Goal: Information Seeking & Learning: Learn about a topic

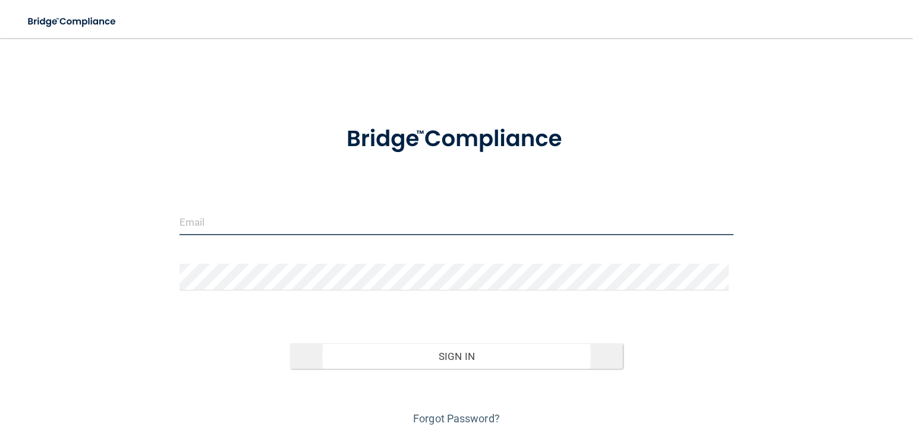
type input "[EMAIL_ADDRESS][DOMAIN_NAME]"
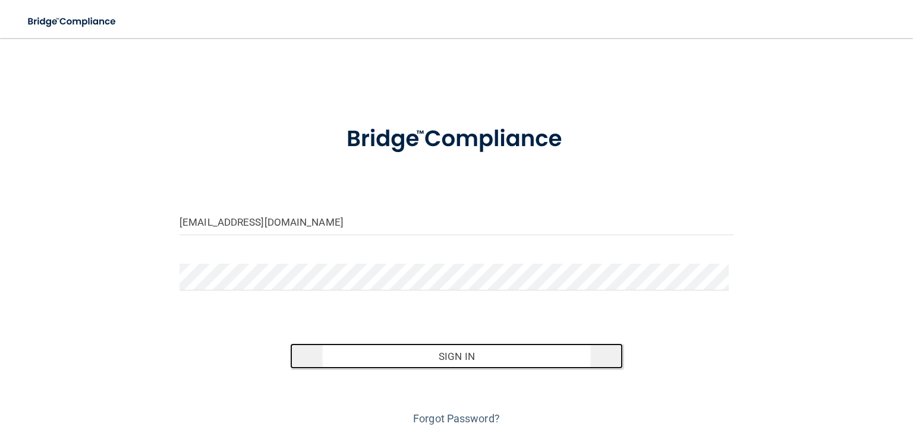
click at [453, 364] on button "Sign In" at bounding box center [456, 356] width 332 height 26
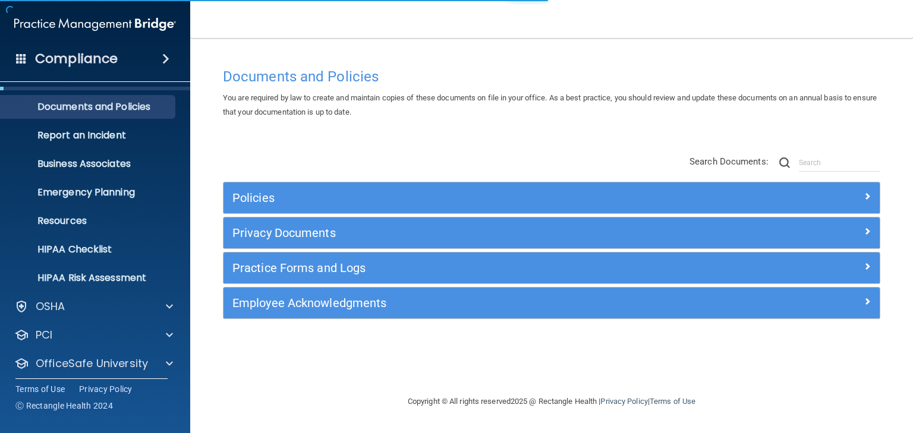
scroll to position [59, 0]
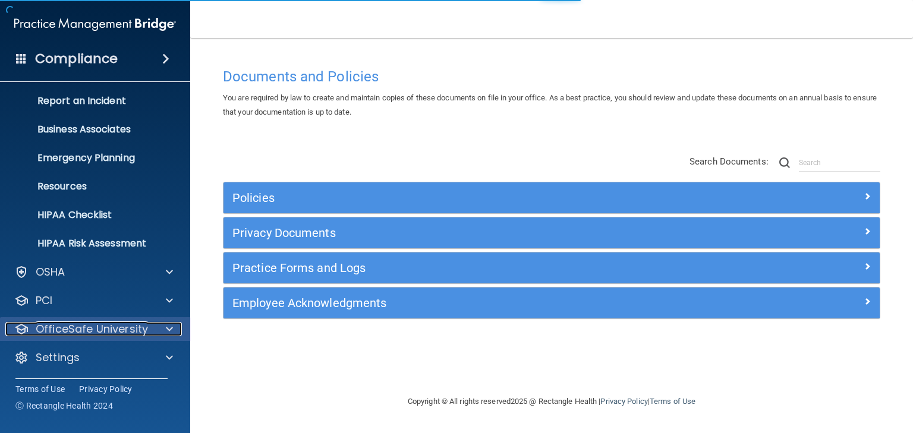
click at [113, 330] on p "OfficeSafe University" at bounding box center [92, 329] width 112 height 14
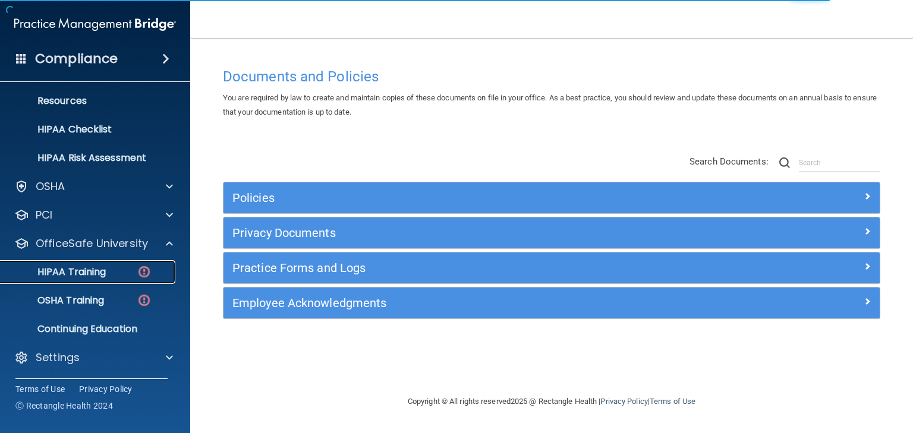
click at [81, 272] on p "HIPAA Training" at bounding box center [57, 272] width 98 height 12
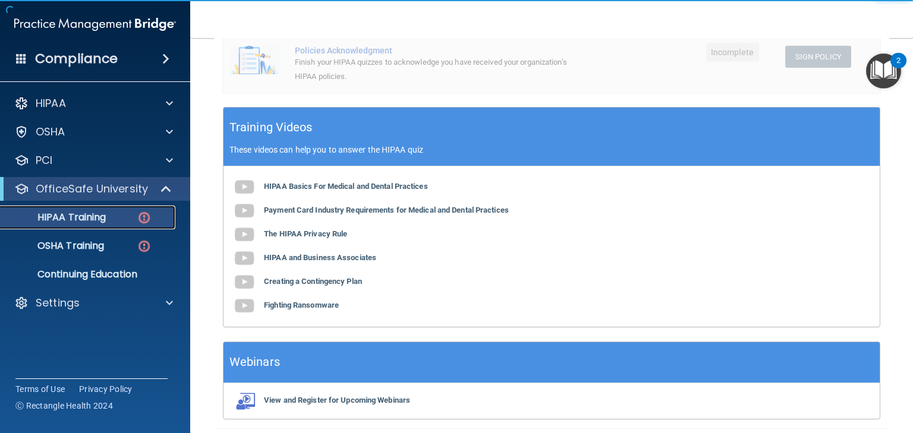
scroll to position [374, 0]
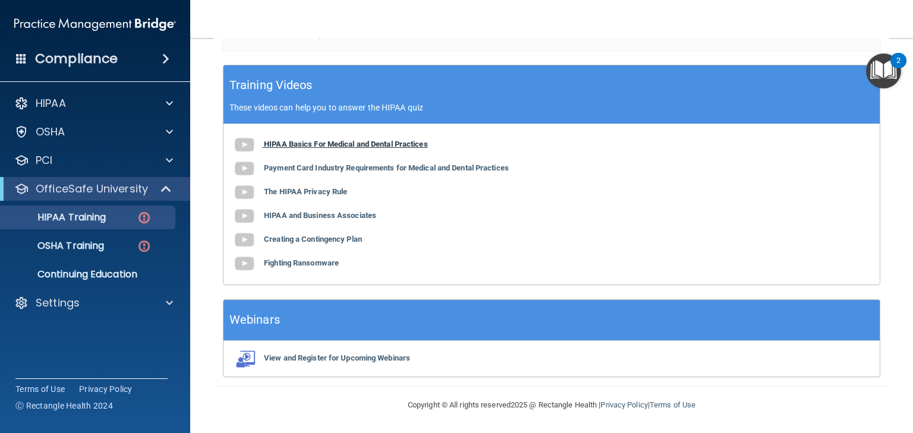
click at [384, 142] on b "HIPAA Basics For Medical and Dental Practices" at bounding box center [346, 144] width 164 height 9
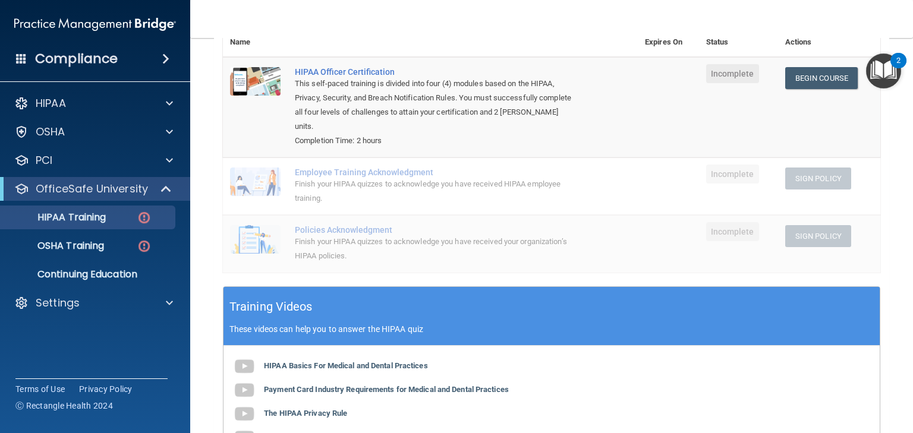
scroll to position [89, 0]
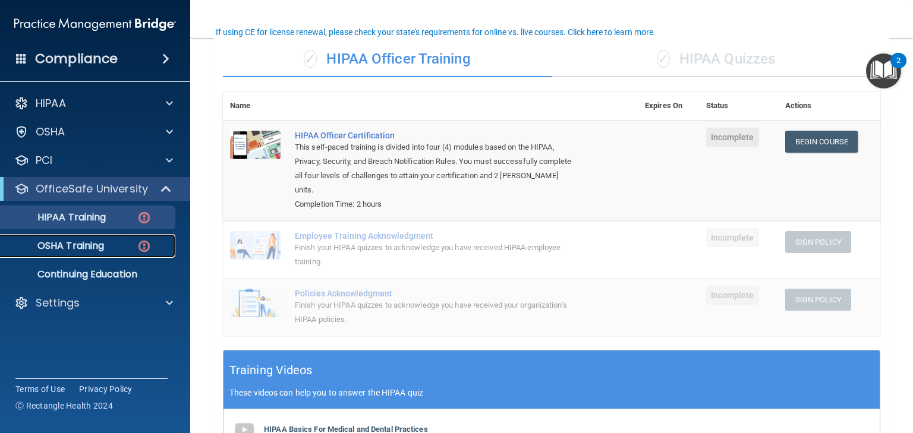
click at [62, 247] on p "OSHA Training" at bounding box center [56, 246] width 96 height 12
